Goal: Task Accomplishment & Management: Manage account settings

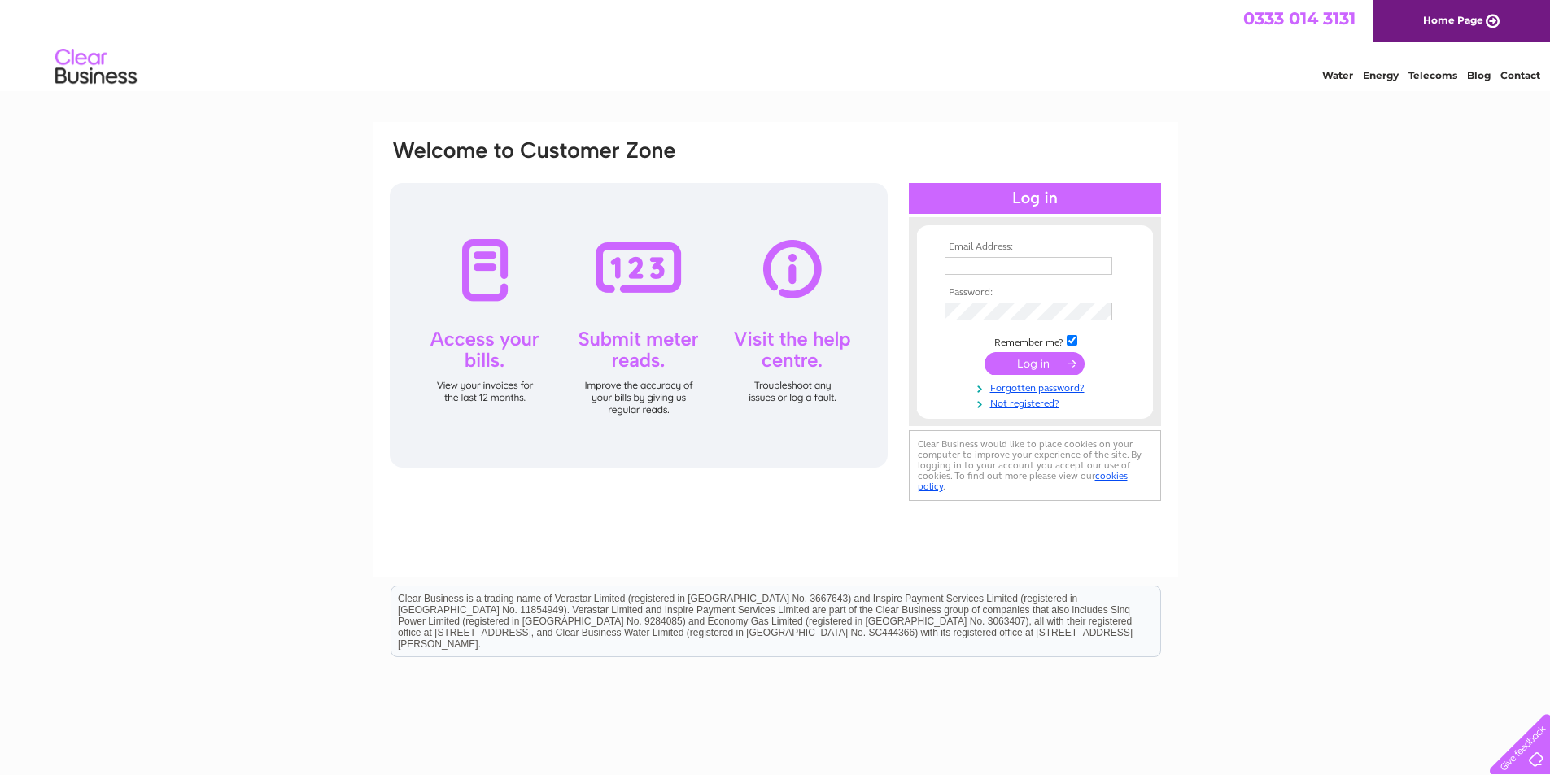
type input "[PERSON_NAME][EMAIL_ADDRESS][DOMAIN_NAME]"
click at [1019, 351] on td at bounding box center [1034, 363] width 189 height 31
click at [1053, 358] on input "submit" at bounding box center [1034, 363] width 100 height 23
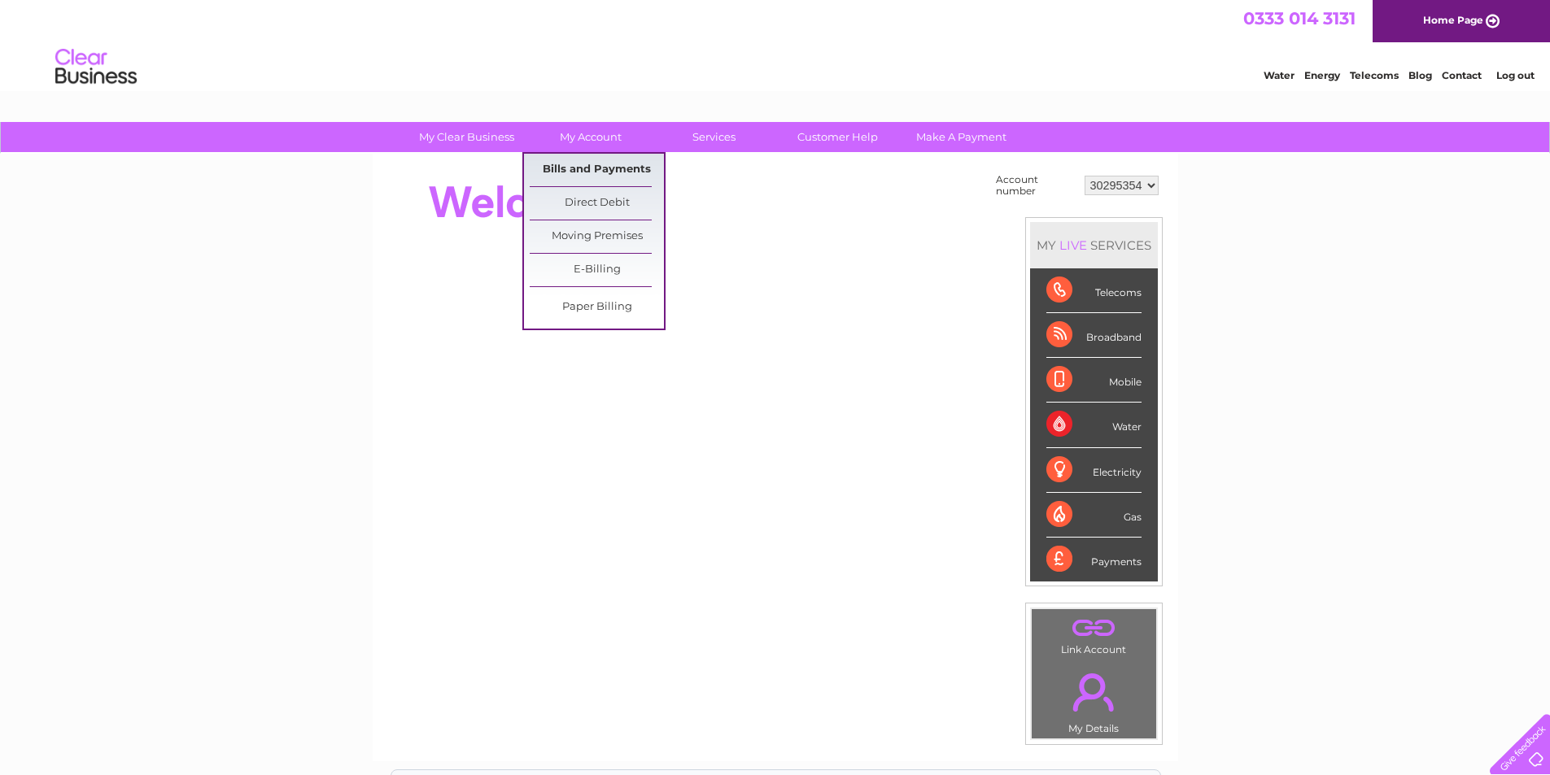
click at [591, 167] on link "Bills and Payments" at bounding box center [597, 170] width 134 height 33
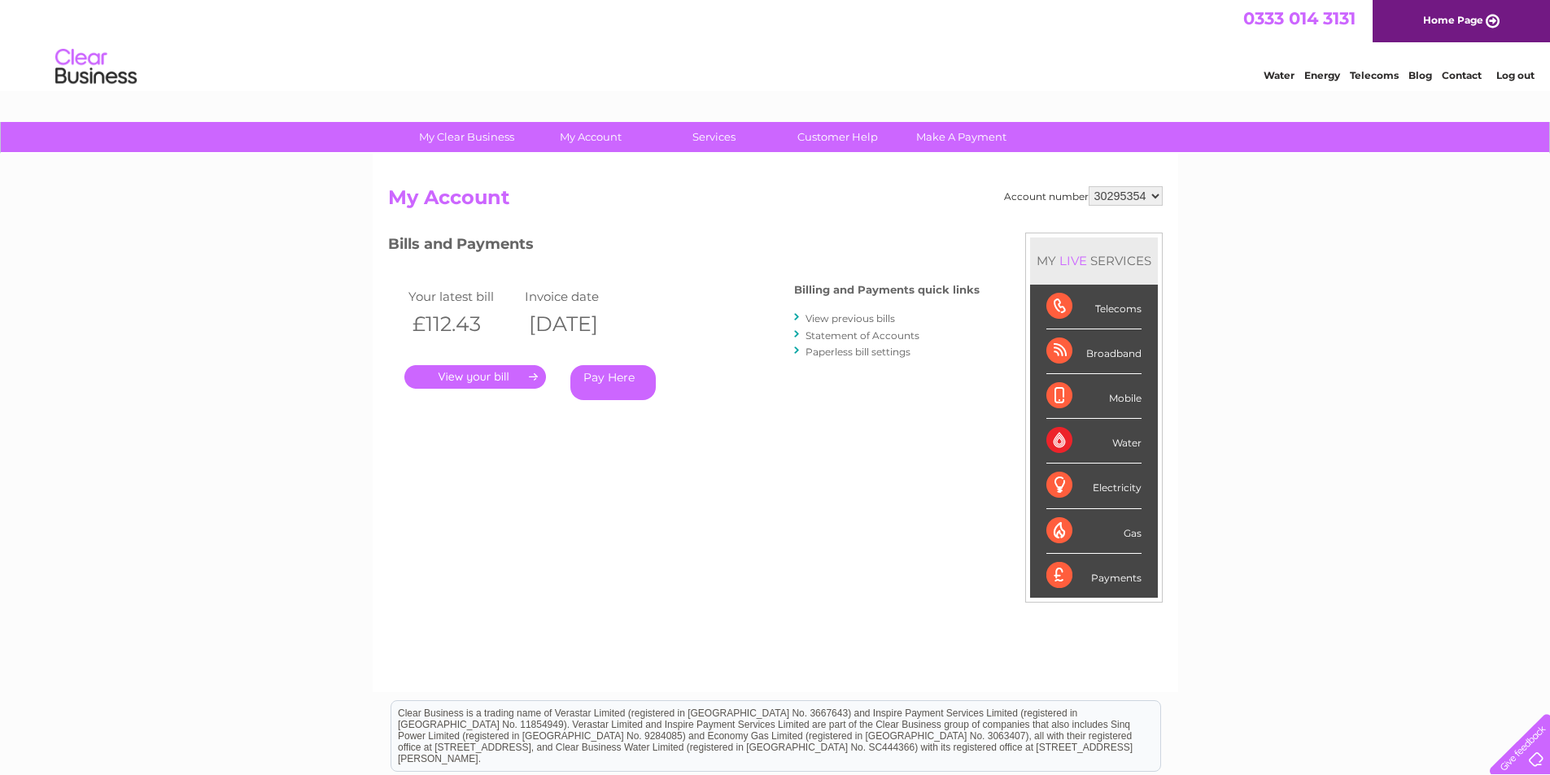
click at [482, 370] on link "." at bounding box center [475, 377] width 142 height 24
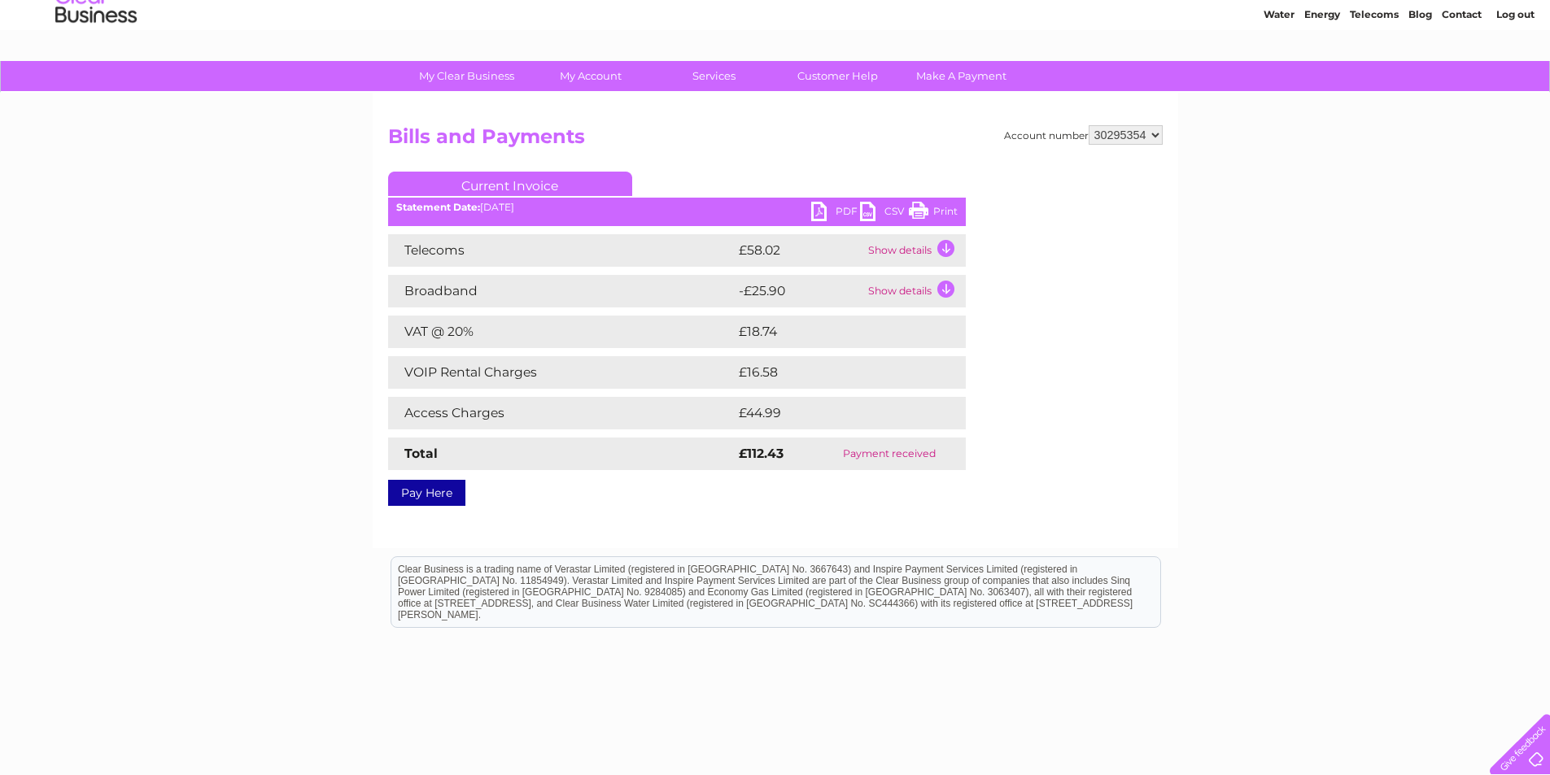
scroll to position [124, 0]
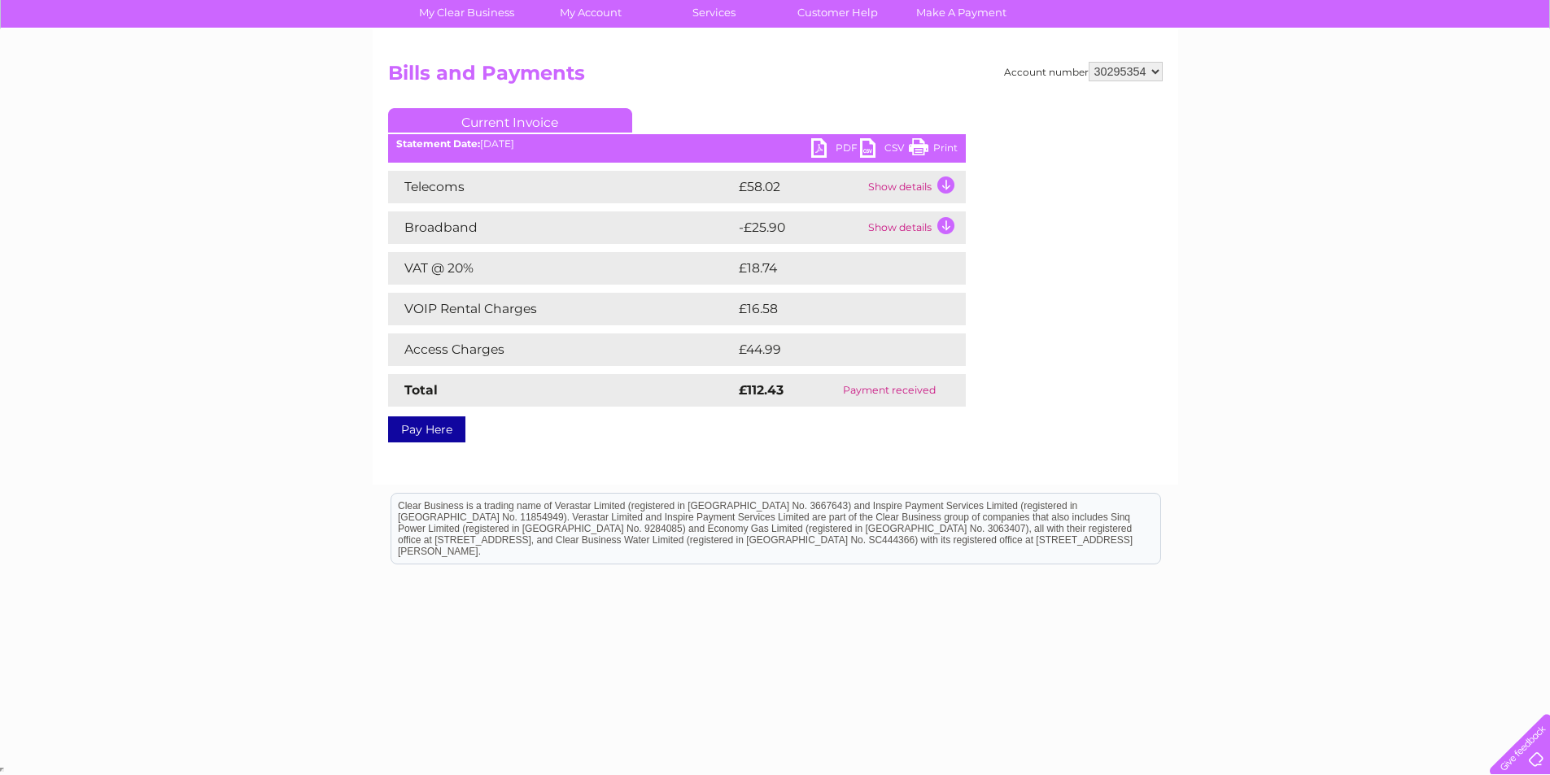
click at [823, 148] on link "PDF" at bounding box center [835, 150] width 49 height 24
click at [823, 150] on link "PDF" at bounding box center [835, 150] width 49 height 24
click at [922, 147] on link "Print" at bounding box center [933, 150] width 49 height 24
click at [946, 185] on td "Show details" at bounding box center [915, 187] width 102 height 33
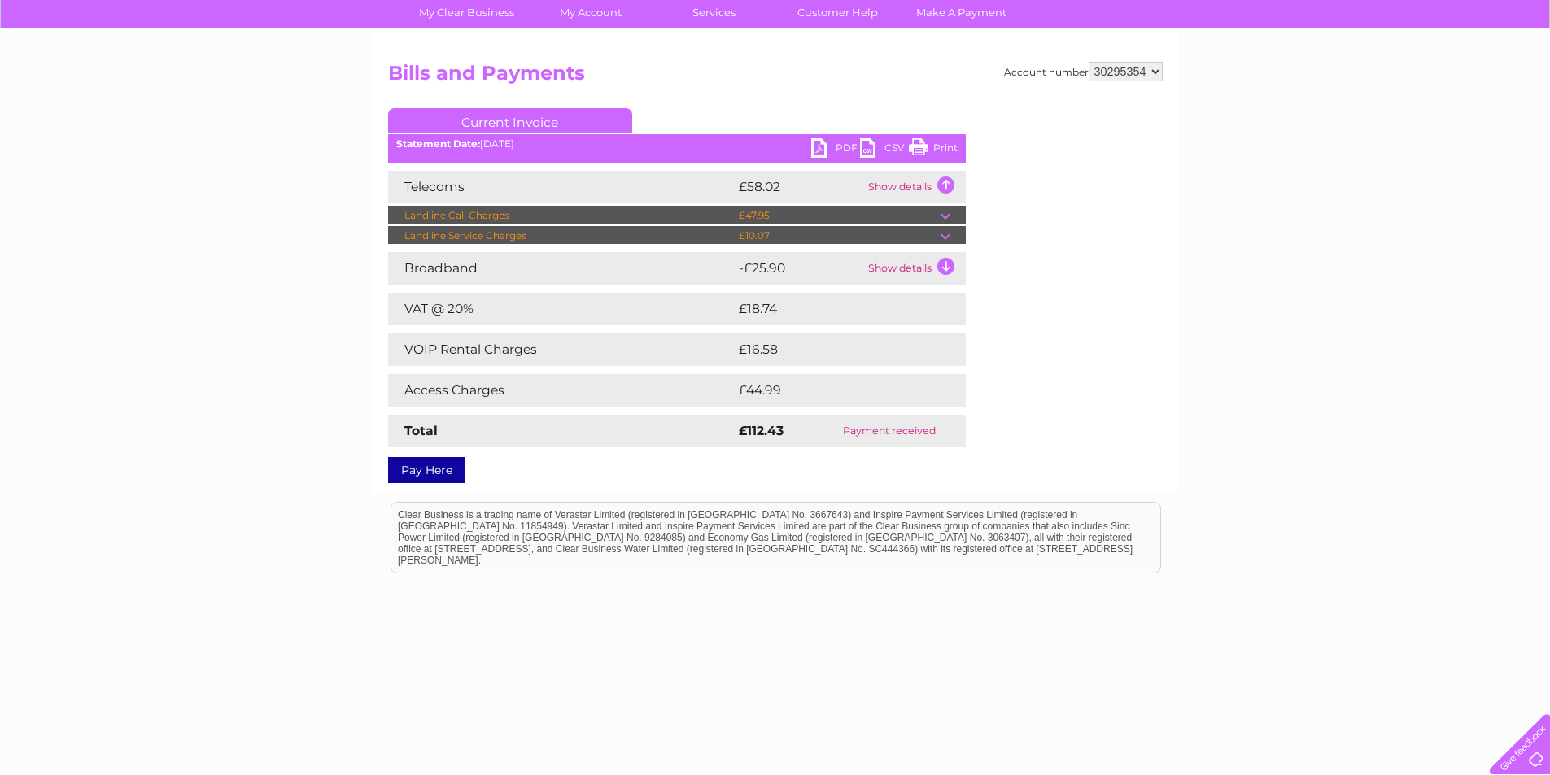
click at [946, 185] on td "Show details" at bounding box center [915, 187] width 102 height 33
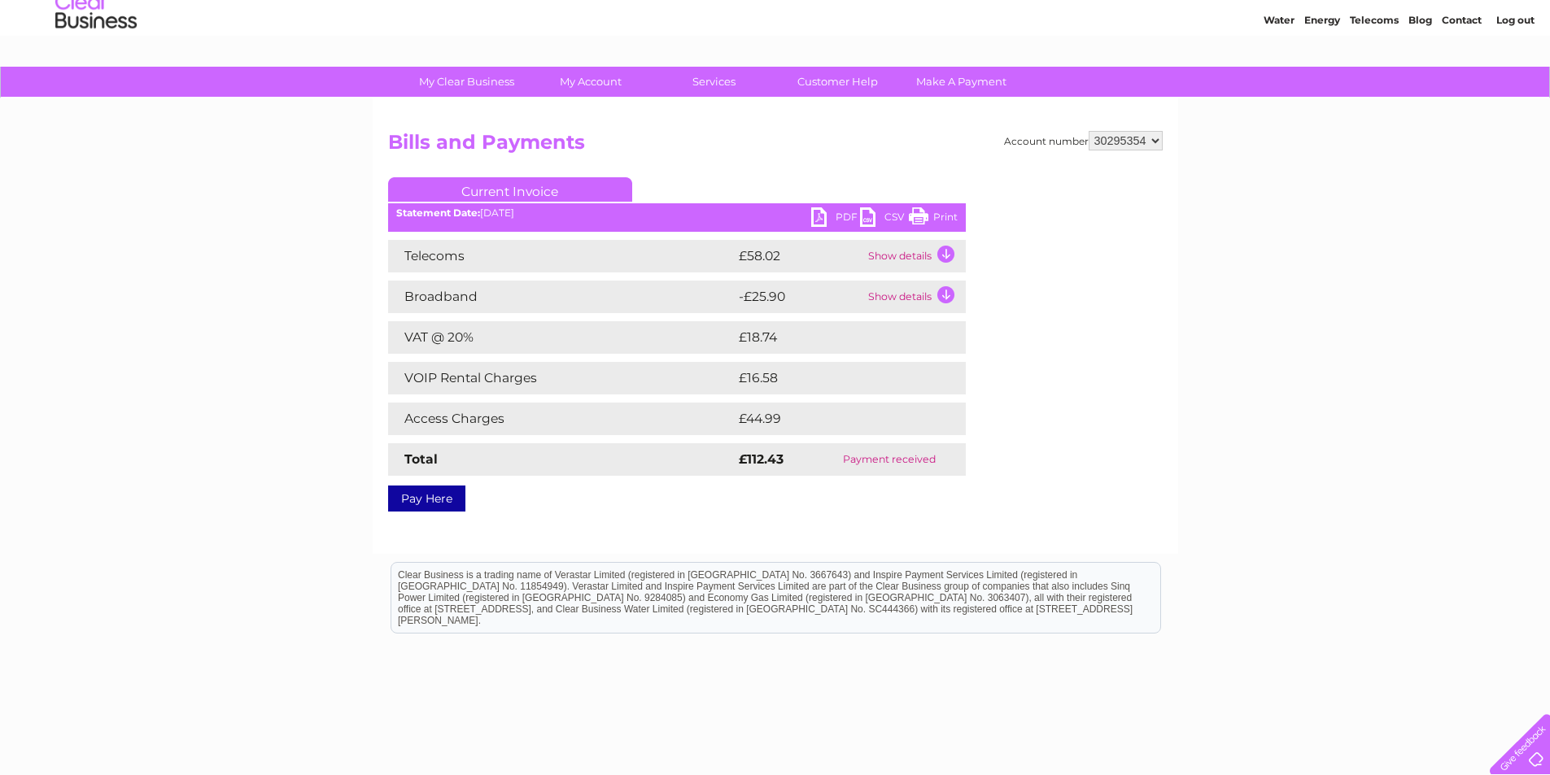
scroll to position [0, 0]
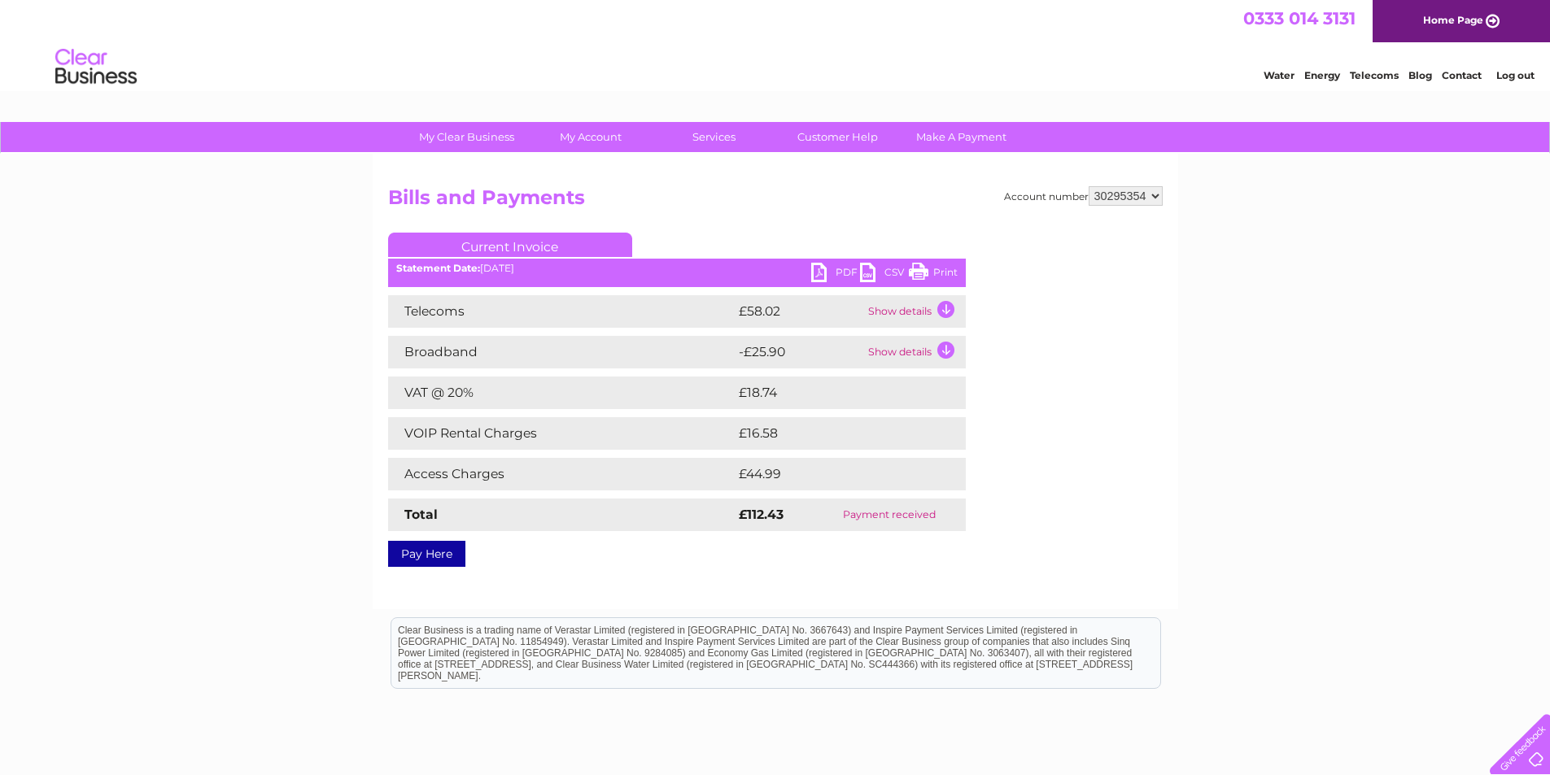
click at [1513, 74] on link "Log out" at bounding box center [1515, 75] width 38 height 12
